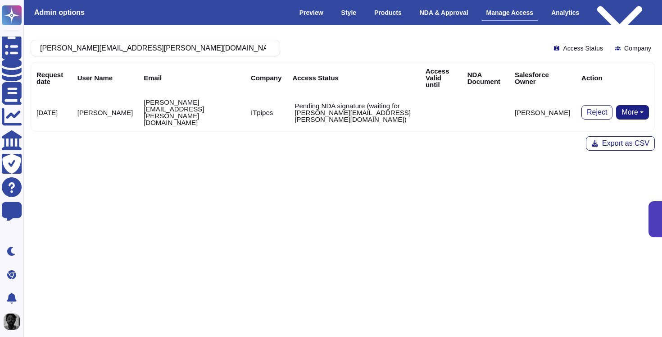
type input "[PERSON_NAME][EMAIL_ADDRESS][PERSON_NAME][DOMAIN_NAME]"
click at [202, 153] on html "Questionnaires Knowledge Base Documents Analytics CAIQ / SIG Trust Center Help …" at bounding box center [331, 116] width 662 height 232
click at [638, 105] on button "More" at bounding box center [632, 112] width 33 height 14
click at [520, 166] on html "Questionnaires Knowledge Base Documents Analytics CAIQ / SIG Trust Center Help …" at bounding box center [331, 116] width 662 height 232
click at [246, 100] on td "ITpipes" at bounding box center [266, 112] width 41 height 38
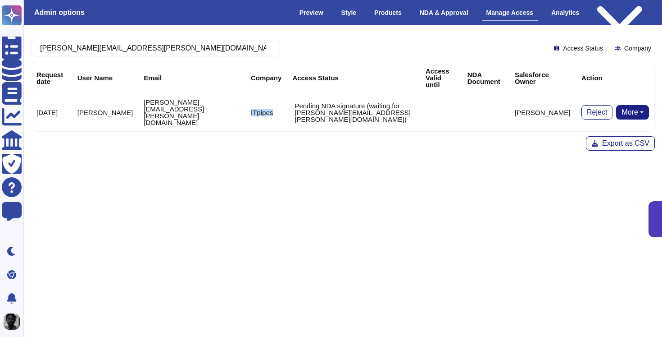
click at [246, 100] on td "ITpipes" at bounding box center [266, 112] width 41 height 38
copy td "ITpipes"
click at [379, 232] on html "Questionnaires Knowledge Base Documents Analytics CAIQ / SIG Trust Center Help …" at bounding box center [331, 116] width 662 height 232
click at [635, 109] on td "Reject More Bypass NDA Remove user Remove NDA" at bounding box center [615, 112] width 78 height 38
click at [635, 105] on button "More" at bounding box center [632, 112] width 33 height 14
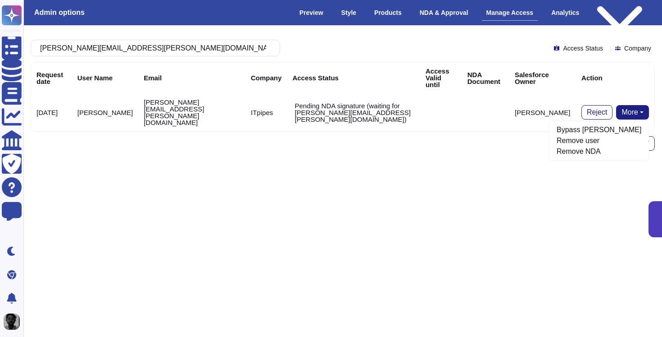
click at [472, 74] on th "NDA Document" at bounding box center [485, 77] width 47 height 31
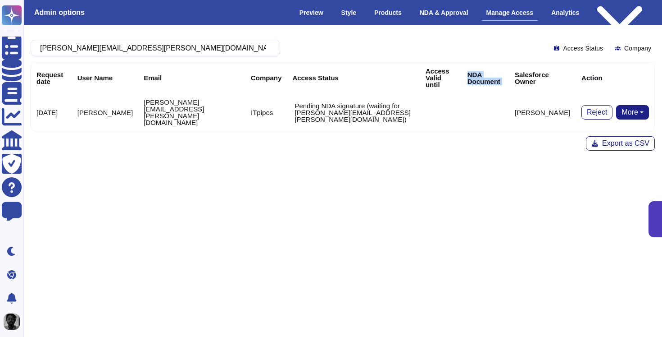
click at [472, 74] on th "NDA Document" at bounding box center [485, 77] width 47 height 31
click at [467, 159] on html "Questionnaires Knowledge Base Documents Analytics CAIQ / SIG Trust Center Help …" at bounding box center [331, 116] width 662 height 232
click at [639, 105] on button "More" at bounding box center [632, 112] width 33 height 14
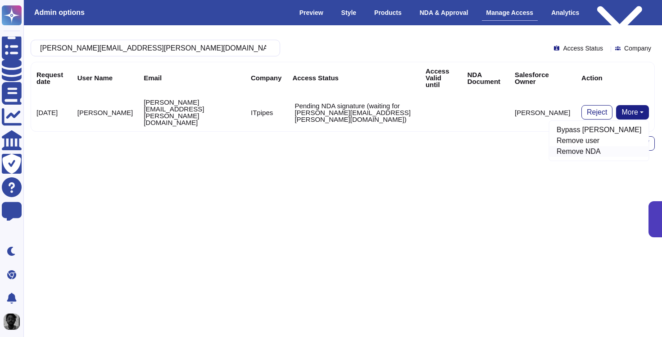
click at [613, 146] on link "Remove NDA" at bounding box center [600, 151] width 100 height 11
click at [212, 101] on td "[PERSON_NAME][EMAIL_ADDRESS][PERSON_NAME][DOMAIN_NAME]" at bounding box center [191, 112] width 107 height 38
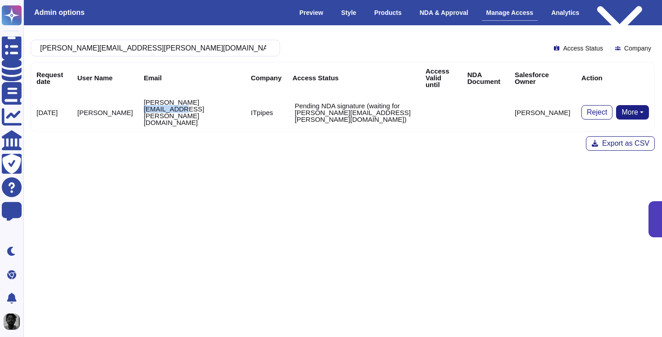
drag, startPoint x: 212, startPoint y: 101, endPoint x: 174, endPoint y: 103, distance: 37.9
click at [174, 103] on td "[PERSON_NAME][EMAIL_ADDRESS][PERSON_NAME][DOMAIN_NAME]" at bounding box center [191, 112] width 107 height 38
copy td "itpipes.com"
click at [177, 44] on input "[PERSON_NAME][EMAIL_ADDRESS][PERSON_NAME][DOMAIN_NAME]" at bounding box center [153, 48] width 235 height 16
paste input "text"
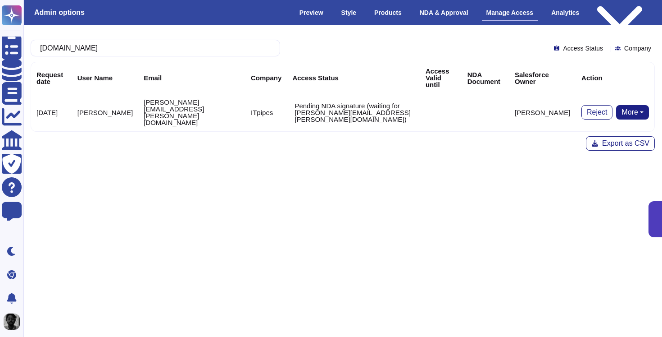
click at [623, 105] on button "More" at bounding box center [632, 112] width 33 height 14
click at [359, 181] on html "Questionnaires Knowledge Base Documents Analytics CAIQ / SIG Trust Center Help …" at bounding box center [331, 116] width 662 height 232
click at [256, 53] on input "itpipes.com" at bounding box center [153, 48] width 235 height 16
paste input "gui.wu@accordion"
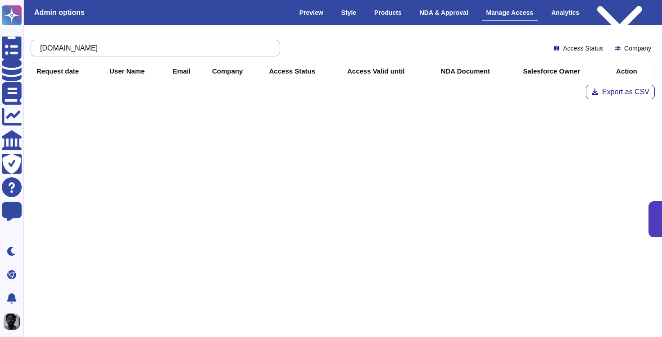
type input "[EMAIL_ADDRESS][DOMAIN_NAME]"
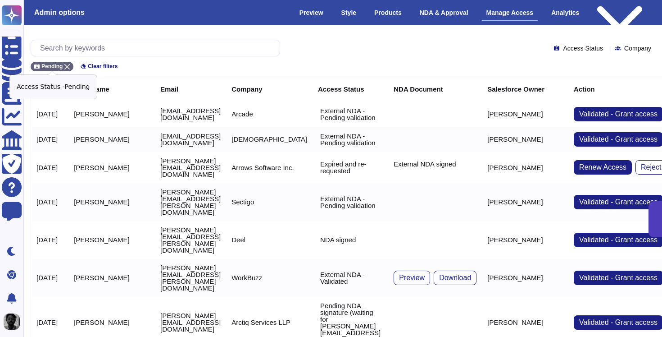
click at [70, 66] on icon at bounding box center [66, 66] width 5 height 5
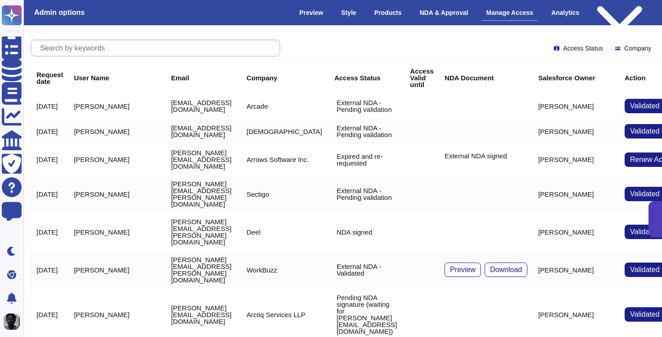
click at [94, 50] on input "text" at bounding box center [158, 48] width 244 height 16
paste input "[EMAIL_ADDRESS][DOMAIN_NAME]"
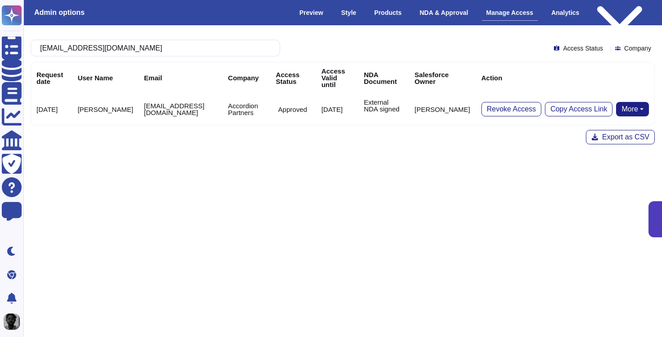
click at [464, 173] on html "Questionnaires Knowledge Base Documents Analytics CAIQ / SIG Trust Center Help …" at bounding box center [331, 113] width 662 height 226
click at [219, 51] on input "[EMAIL_ADDRESS][DOMAIN_NAME]" at bounding box center [153, 48] width 235 height 16
paste input "[PERSON_NAME].[PERSON_NAME]@prometheanworld"
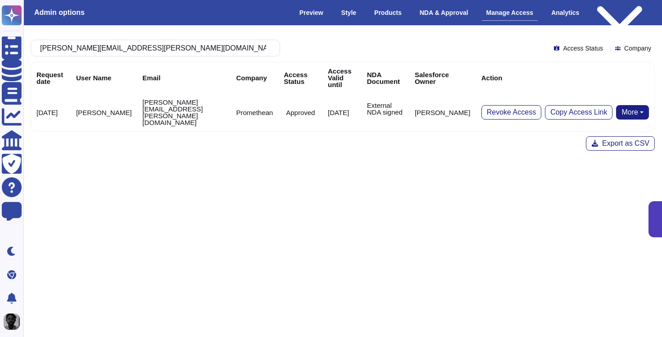
type input "[PERSON_NAME][EMAIL_ADDRESS][PERSON_NAME][DOMAIN_NAME]"
click at [291, 189] on html "Questionnaires Knowledge Base Documents Analytics CAIQ / SIG Trust Center Help …" at bounding box center [331, 116] width 662 height 232
